Goal: Check status

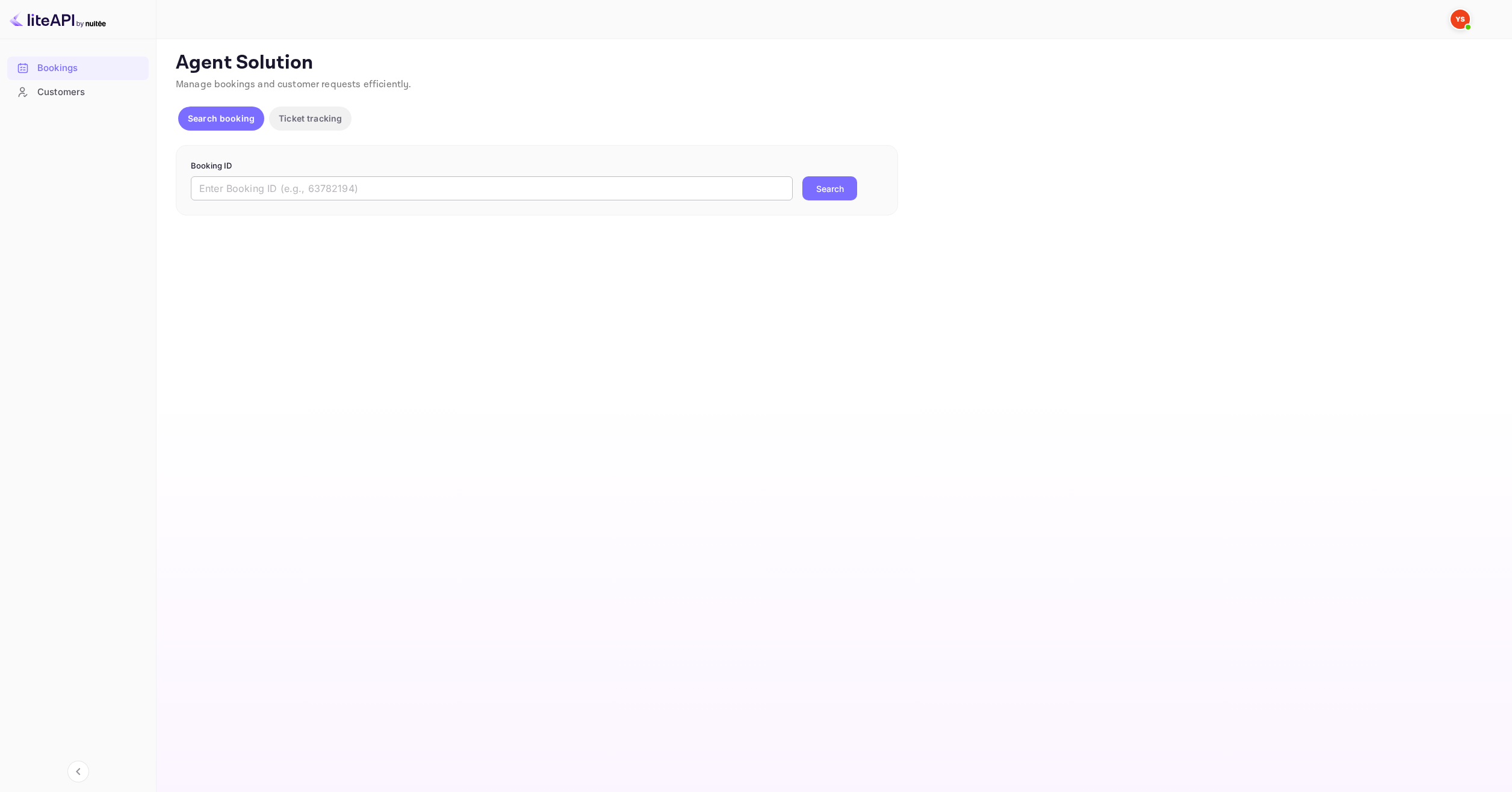
click at [460, 192] on input "text" at bounding box center [491, 188] width 602 height 24
paste input "9621758"
type input "9621758"
click at [812, 195] on button "Search" at bounding box center [829, 188] width 55 height 24
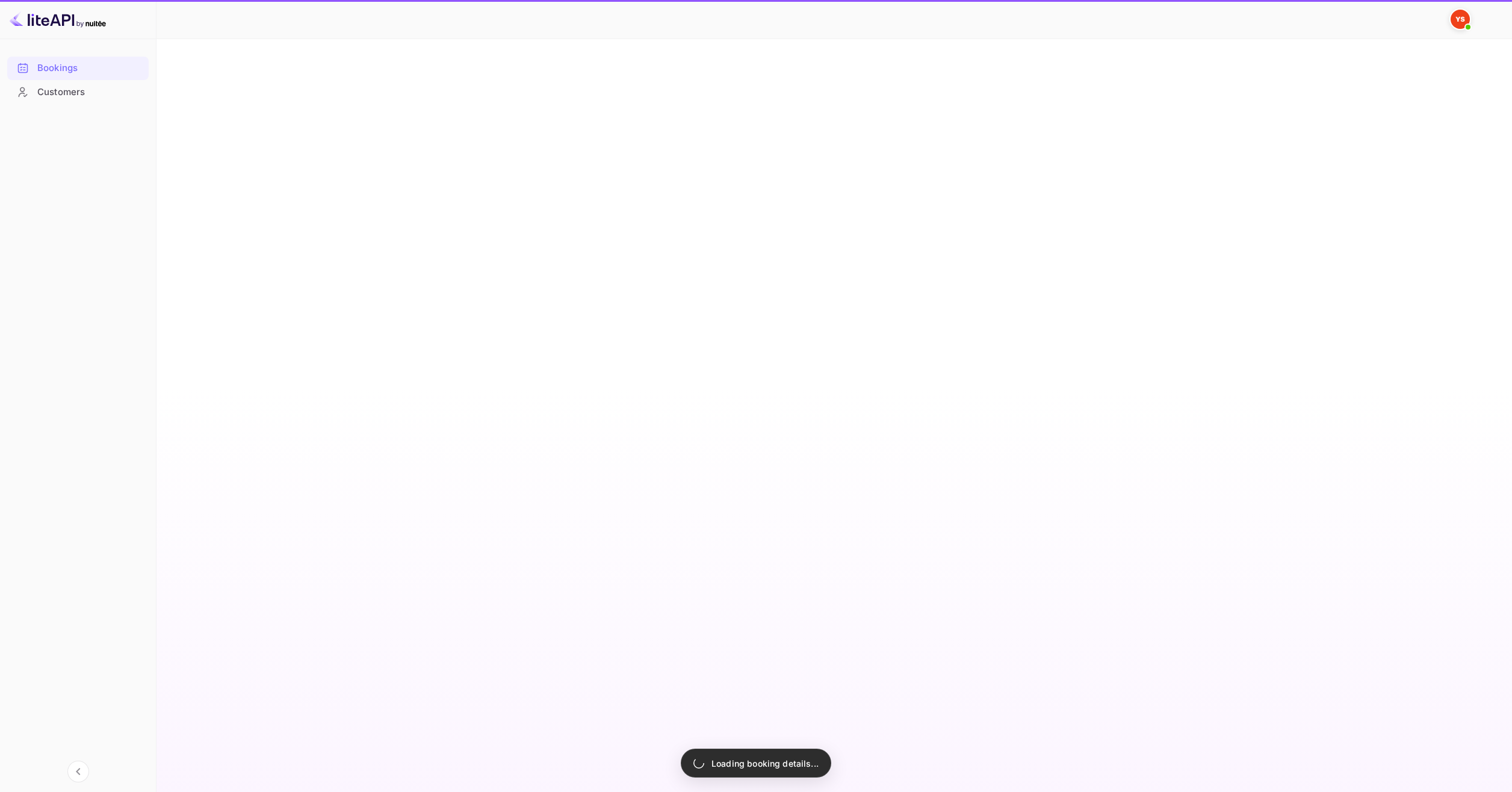
click at [56, 199] on div "Bookings Customers" at bounding box center [77, 413] width 156 height 724
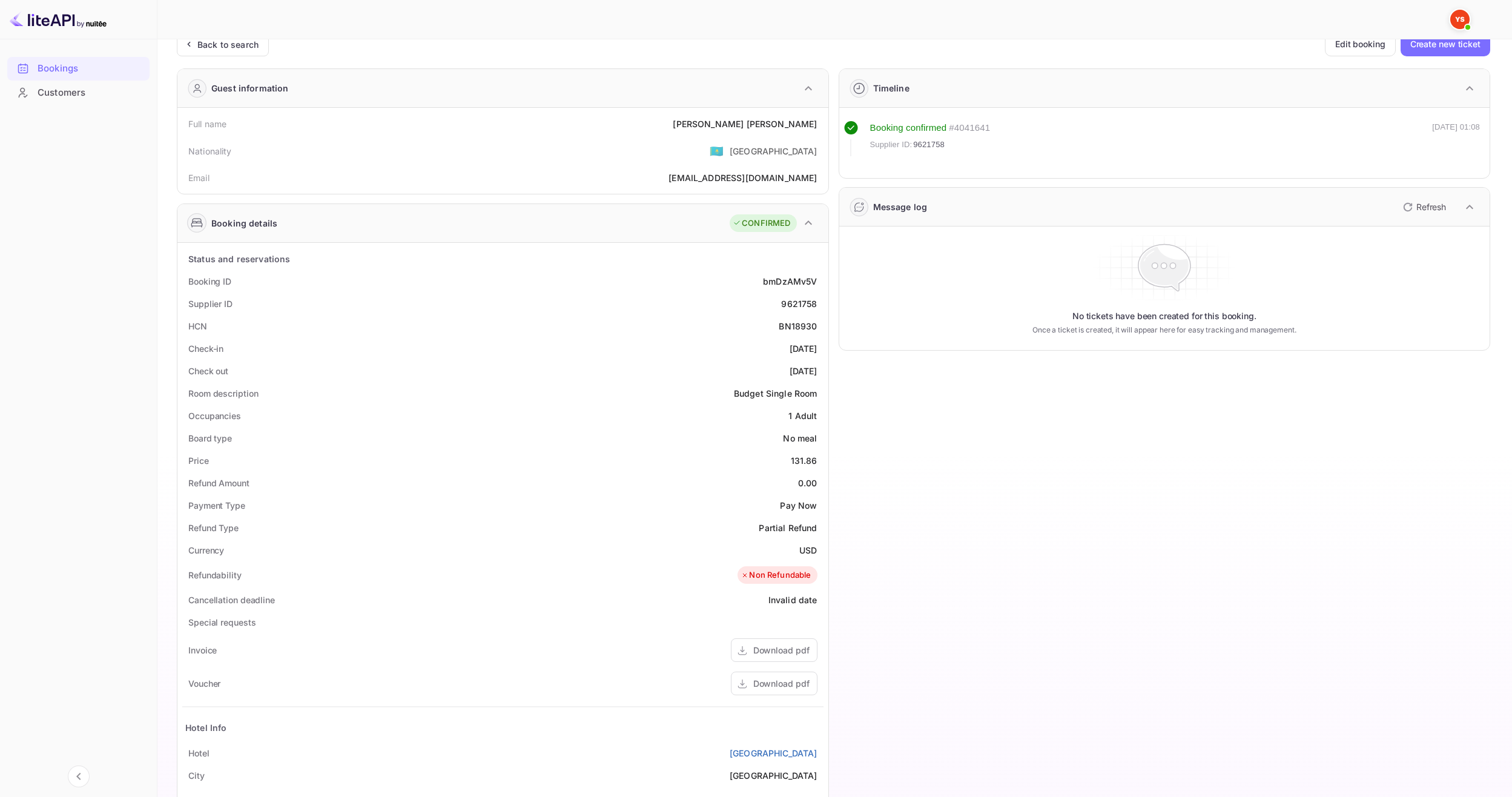
scroll to position [60, 0]
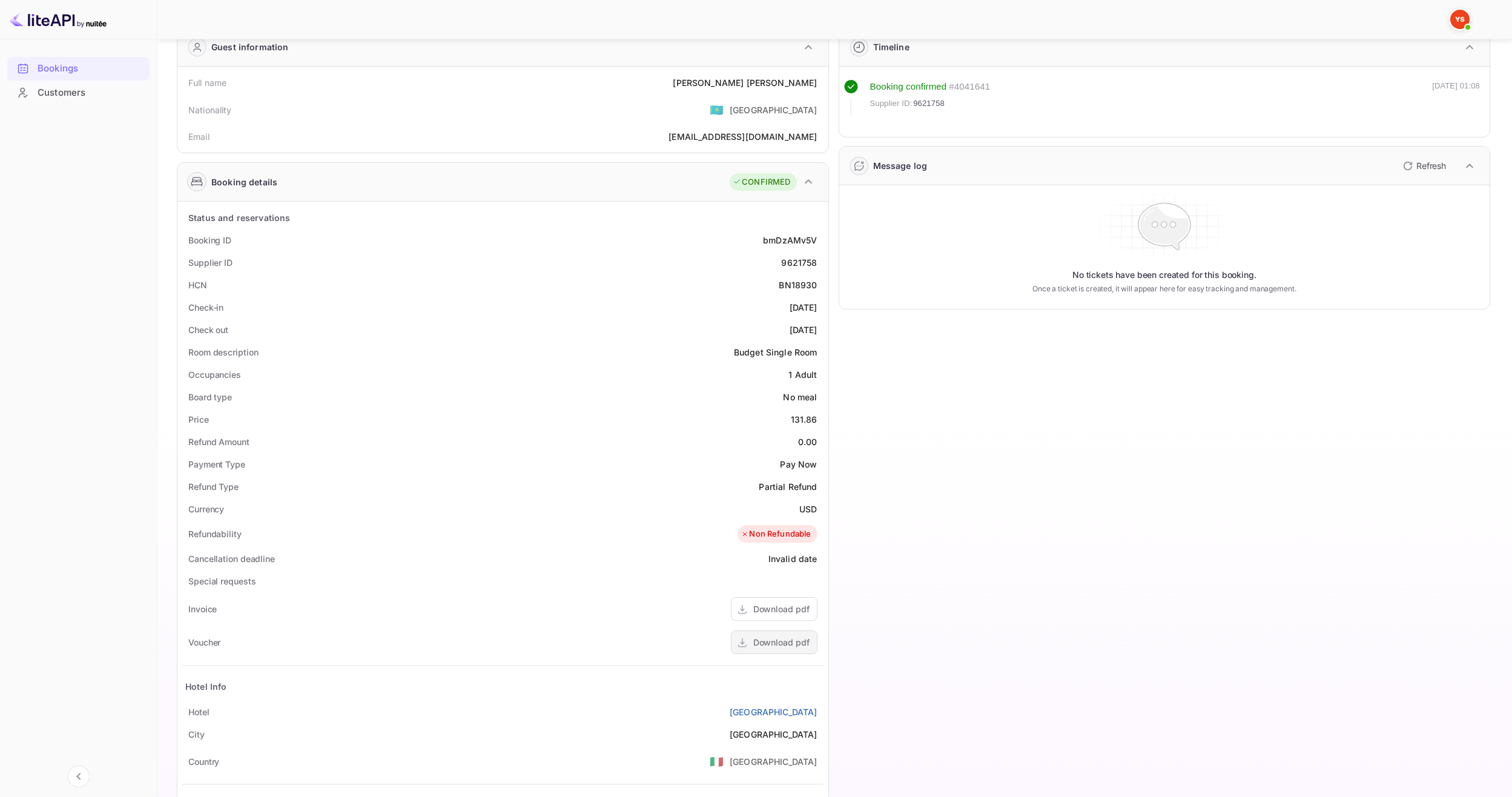
click at [780, 636] on div "Download pdf" at bounding box center [781, 641] width 56 height 13
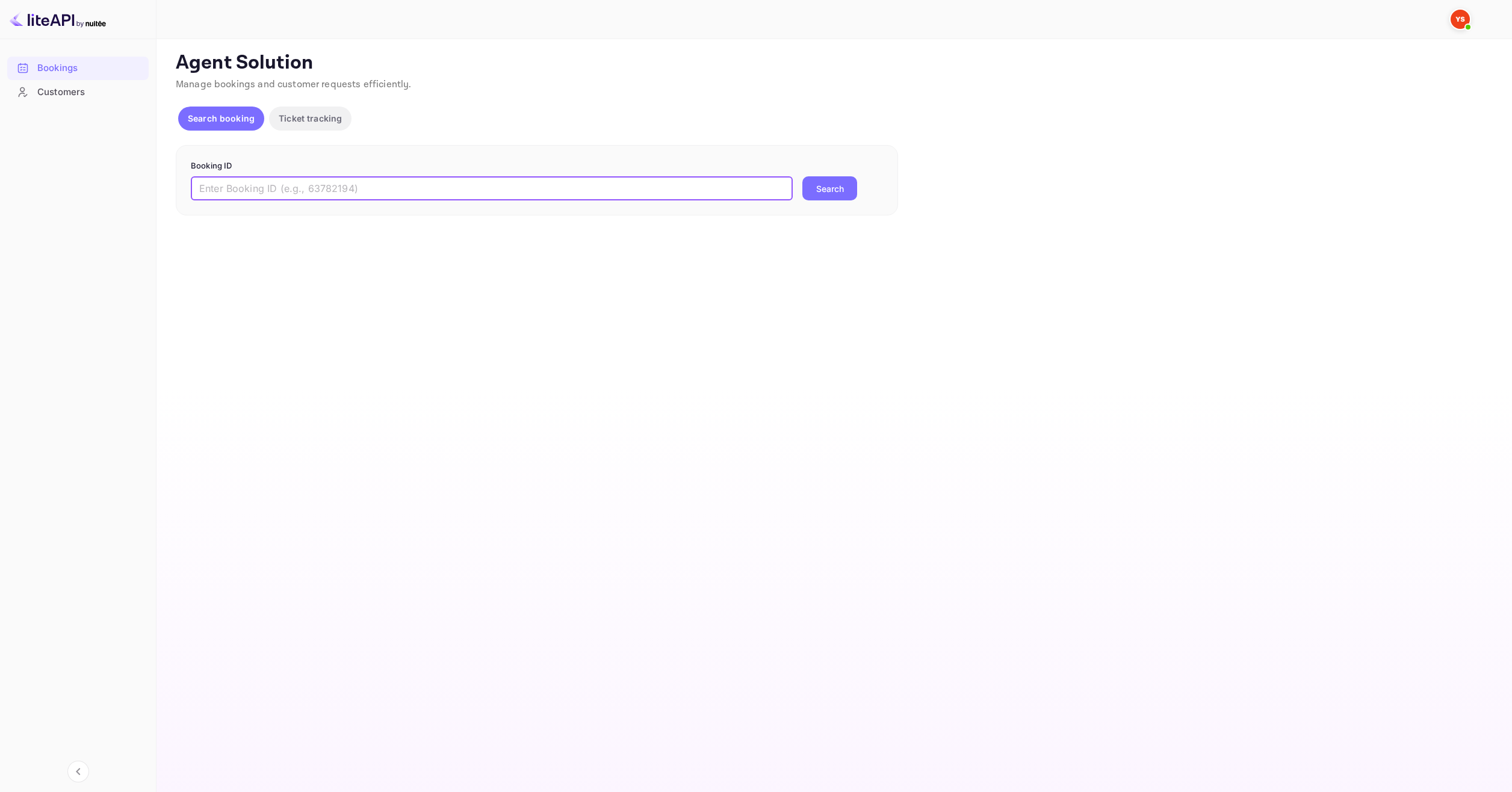
click at [643, 190] on input "text" at bounding box center [491, 188] width 602 height 24
paste input "9746397"
type input "9746397"
click at [854, 190] on button "Search" at bounding box center [829, 188] width 55 height 24
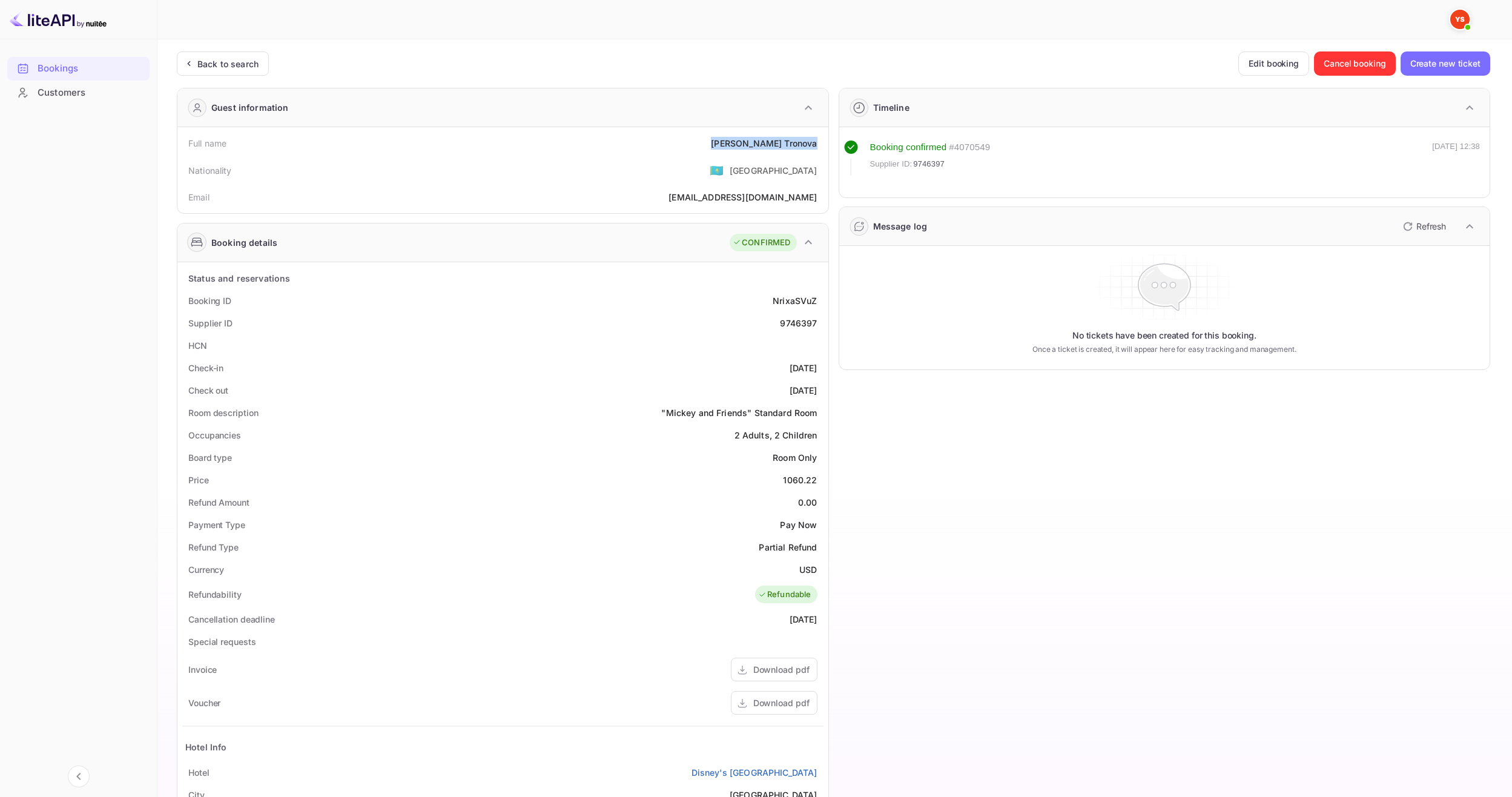
drag, startPoint x: 745, startPoint y: 142, endPoint x: 815, endPoint y: 147, distance: 70.2
click at [815, 147] on div "Full name [PERSON_NAME]" at bounding box center [503, 143] width 641 height 22
copy div "[PERSON_NAME]"
click at [786, 477] on div "1060.22" at bounding box center [799, 479] width 34 height 13
drag, startPoint x: 782, startPoint y: 478, endPoint x: 819, endPoint y: 478, distance: 37.0
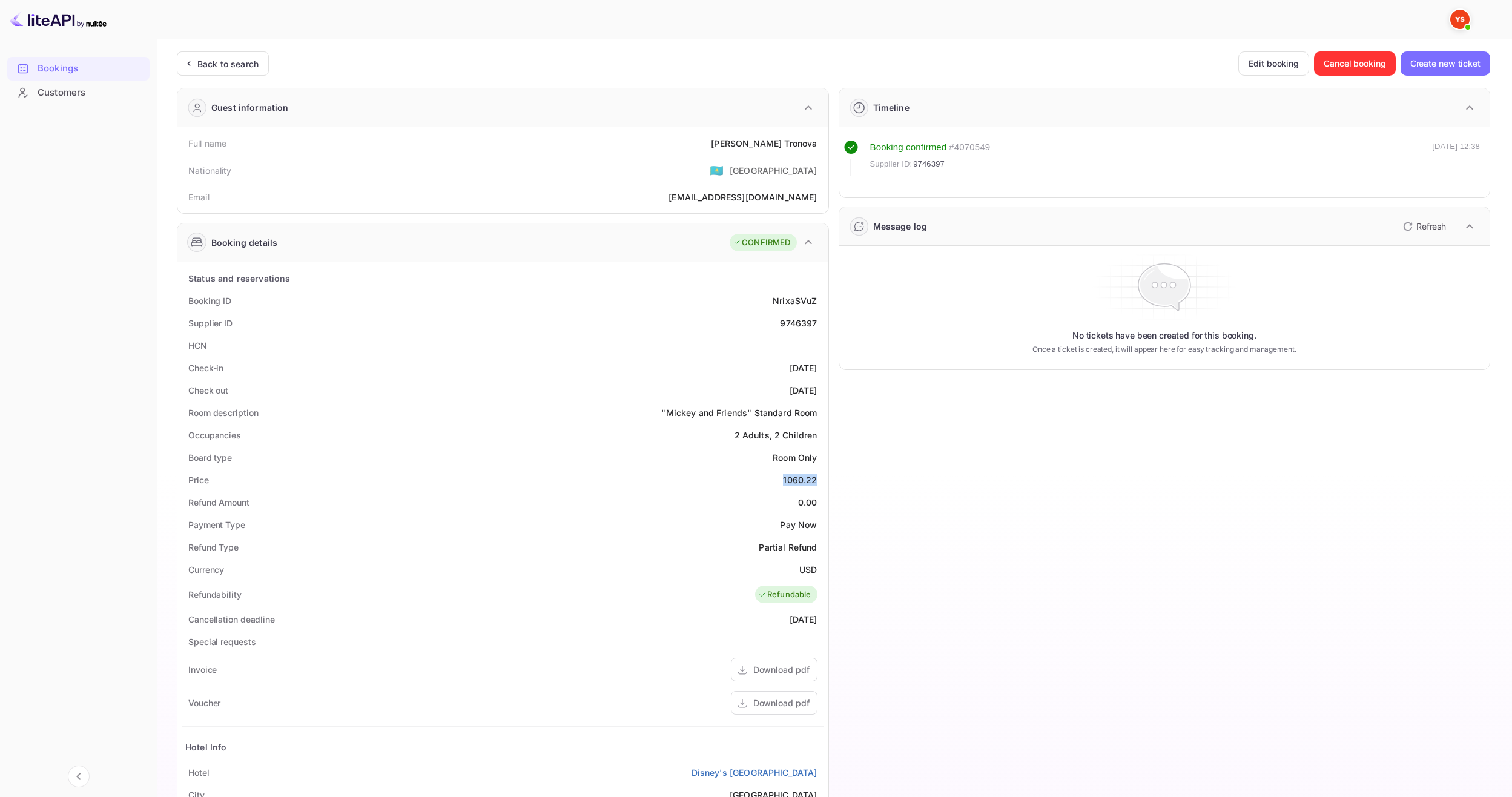
click at [819, 478] on div "Price 1060.22" at bounding box center [503, 479] width 641 height 22
copy div "1060.22"
